Goal: Transaction & Acquisition: Purchase product/service

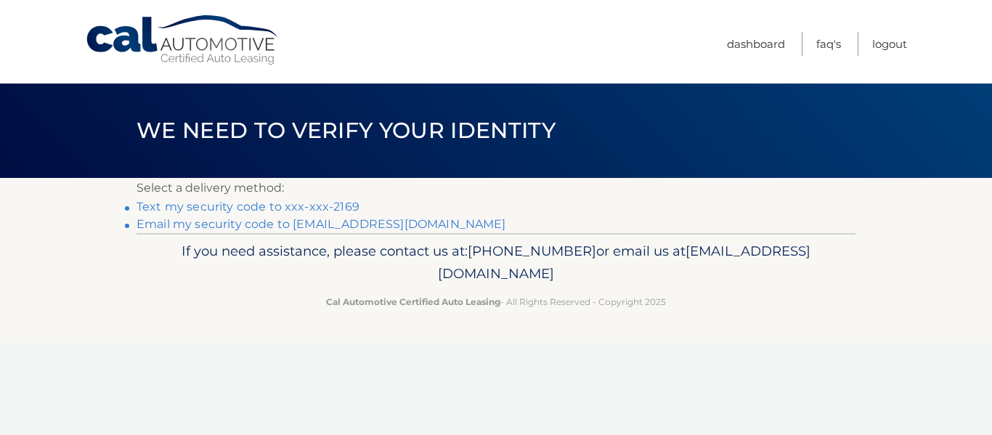
click at [217, 205] on link "Text my security code to xxx-xxx-2169" at bounding box center [247, 207] width 223 height 14
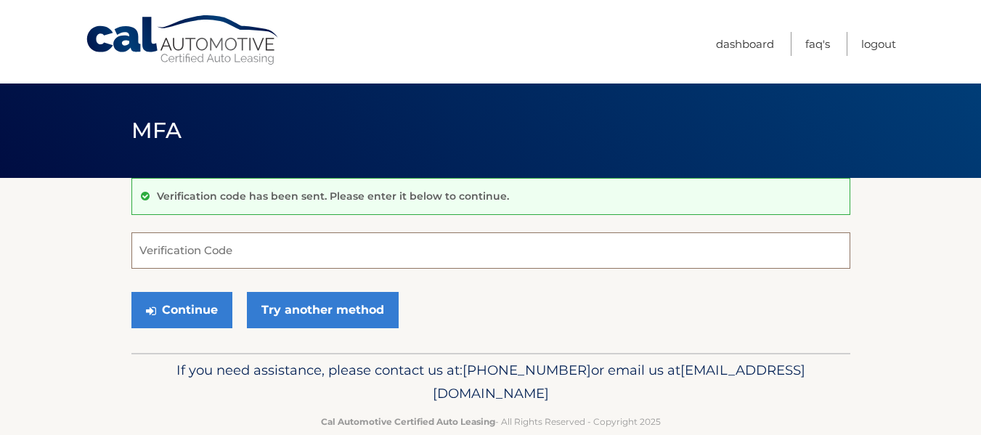
click at [287, 258] on input "Verification Code" at bounding box center [490, 250] width 719 height 36
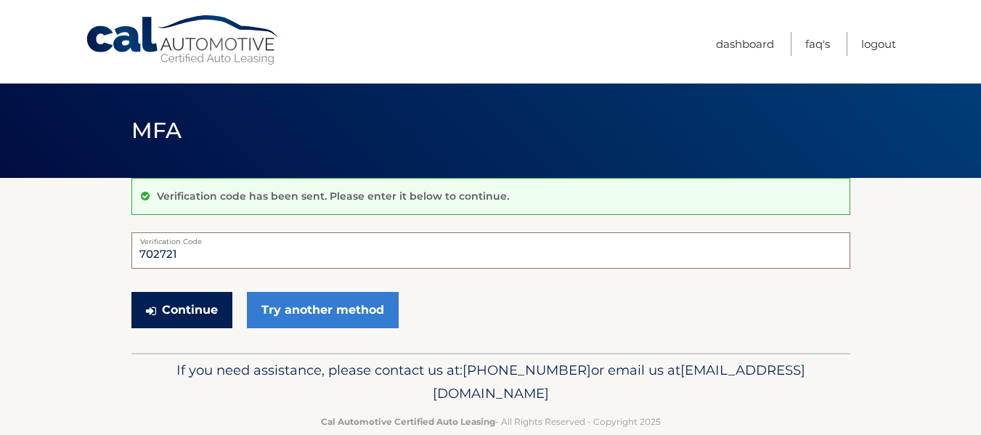
type input "702721"
click at [173, 317] on button "Continue" at bounding box center [181, 310] width 101 height 36
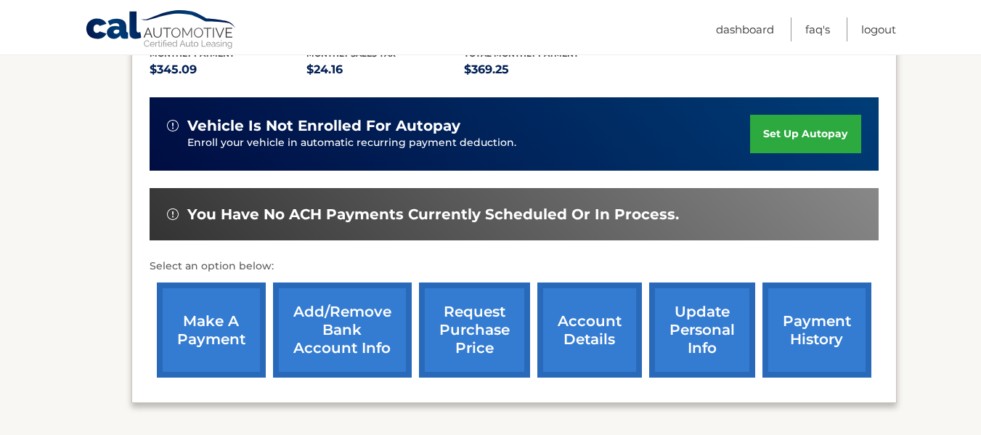
scroll to position [363, 0]
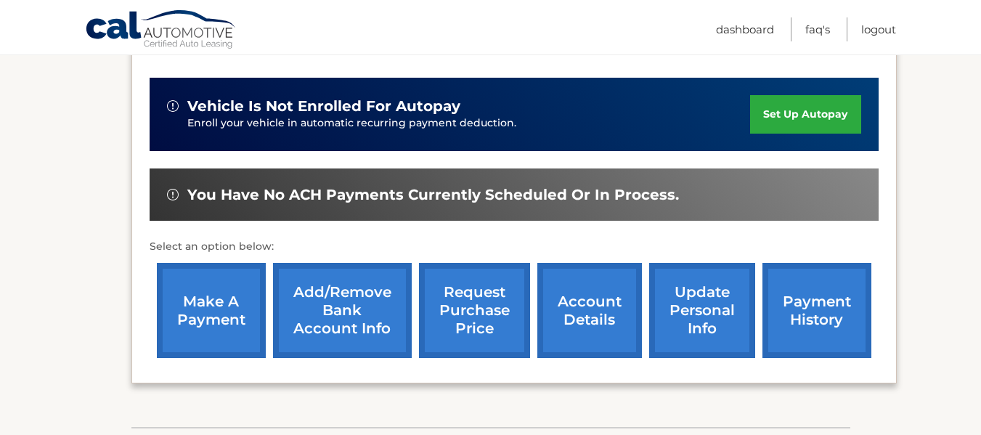
click at [317, 275] on link "Add/Remove bank account info" at bounding box center [342, 310] width 139 height 95
click at [206, 288] on link "make a payment" at bounding box center [211, 310] width 109 height 95
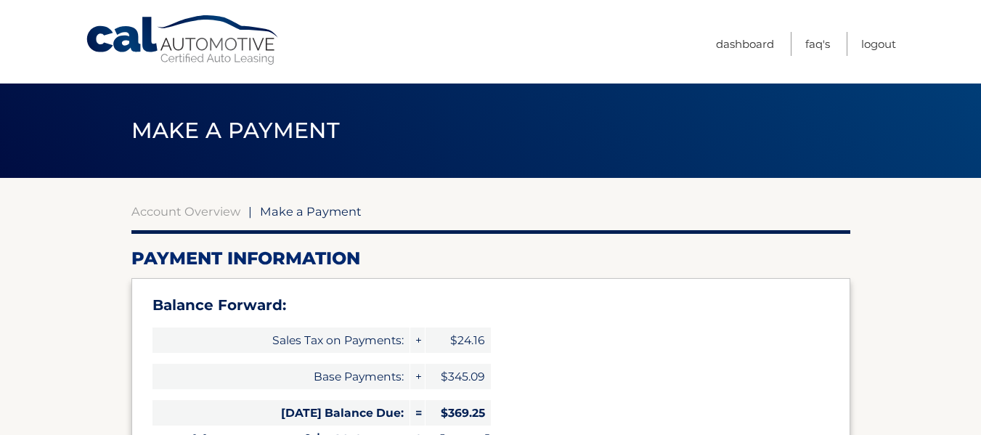
select select "MDQ1MzQ2YjctMmNkYS00ZTkwLWI5YmUtM2VhMWNlZTAzN2Y5"
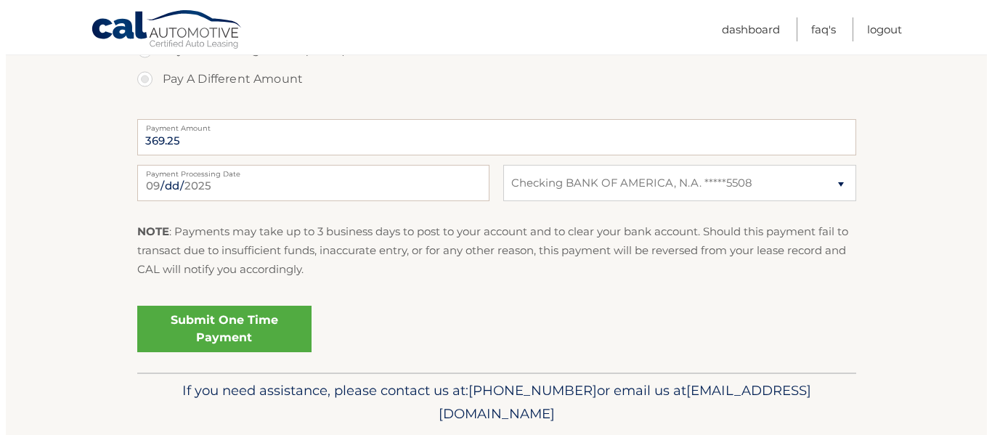
scroll to position [653, 0]
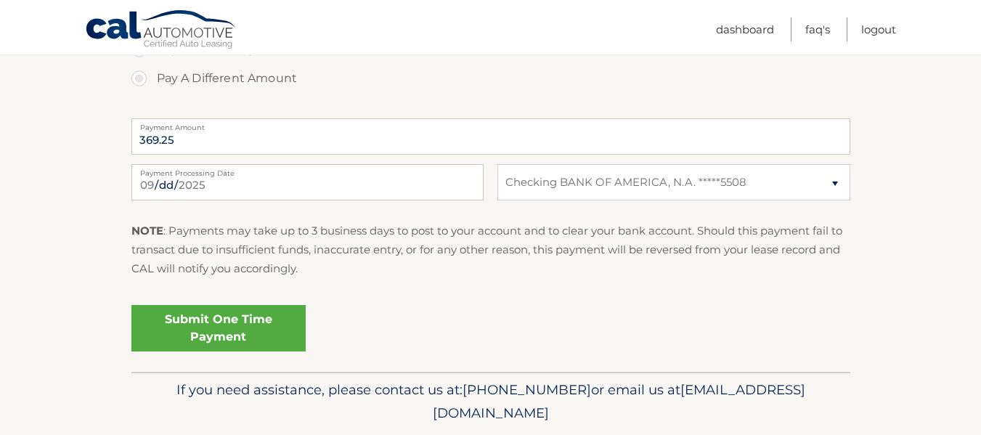
click at [234, 329] on link "Submit One Time Payment" at bounding box center [218, 328] width 174 height 46
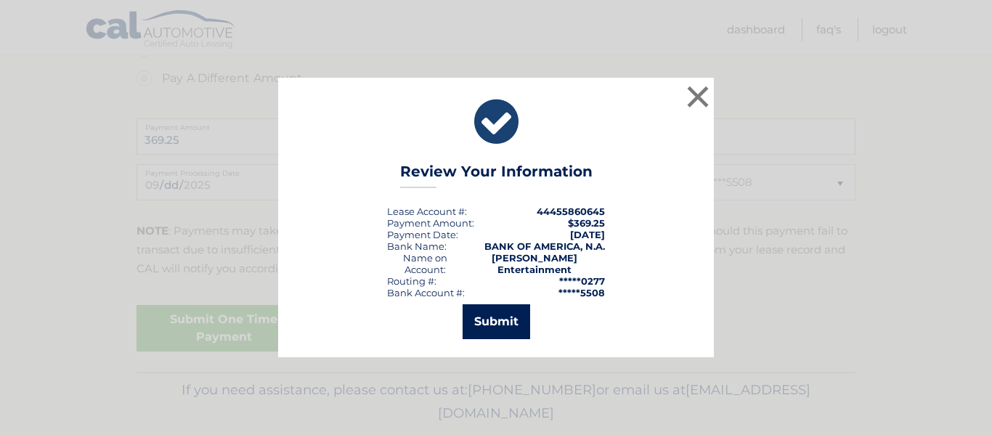
click at [471, 319] on button "Submit" at bounding box center [496, 321] width 68 height 35
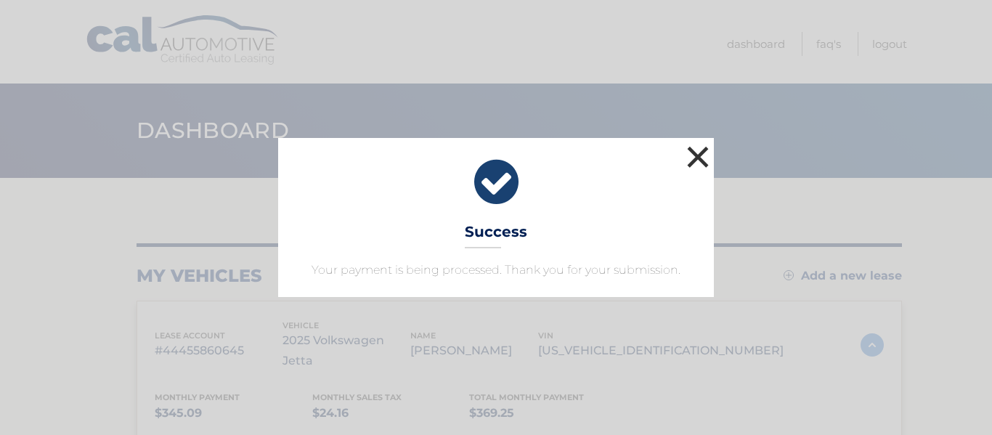
click at [702, 150] on button "×" at bounding box center [697, 156] width 29 height 29
